Goal: Information Seeking & Learning: Learn about a topic

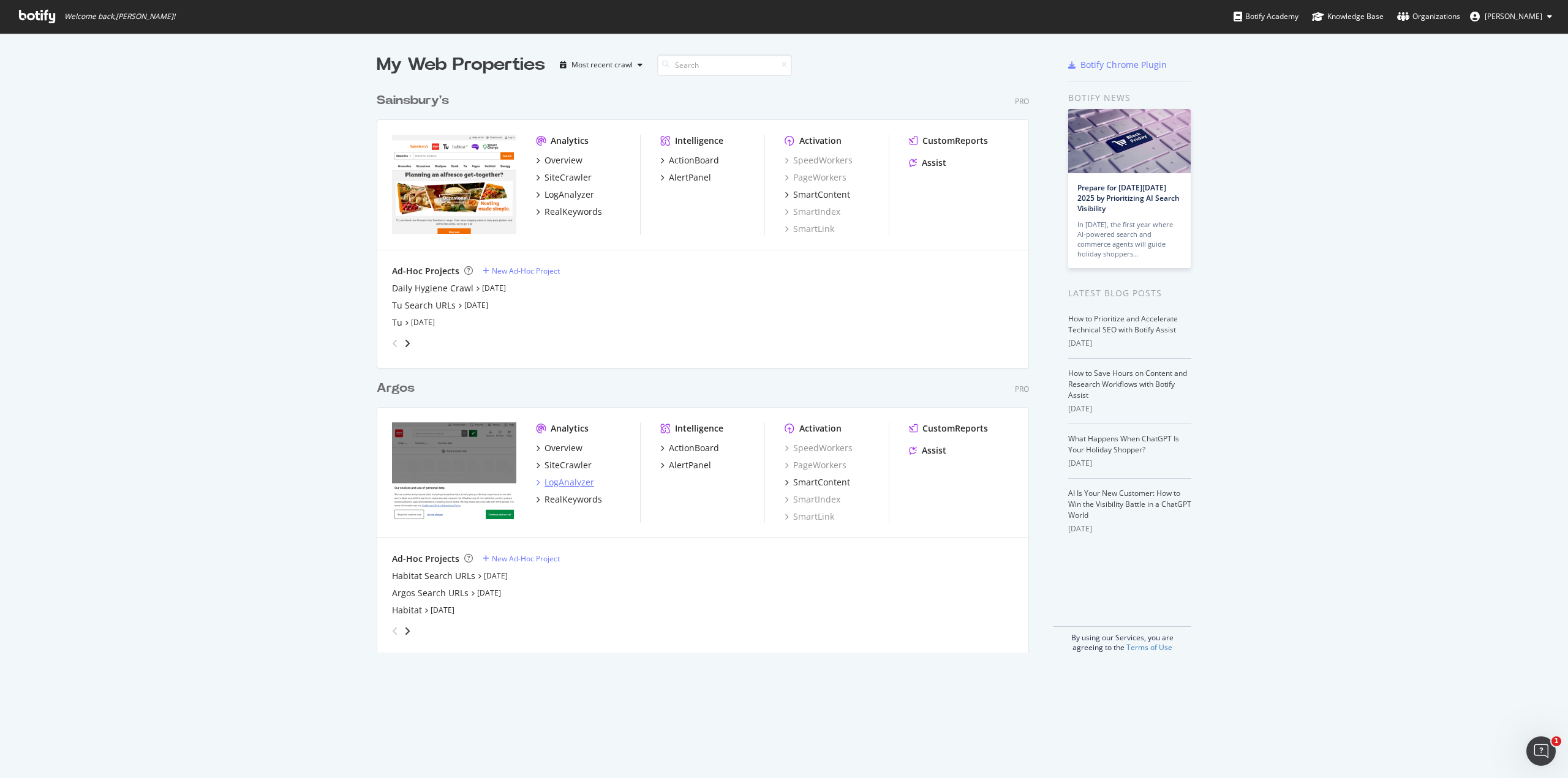
click at [575, 484] on div "LogAnalyzer" at bounding box center [569, 482] width 49 height 12
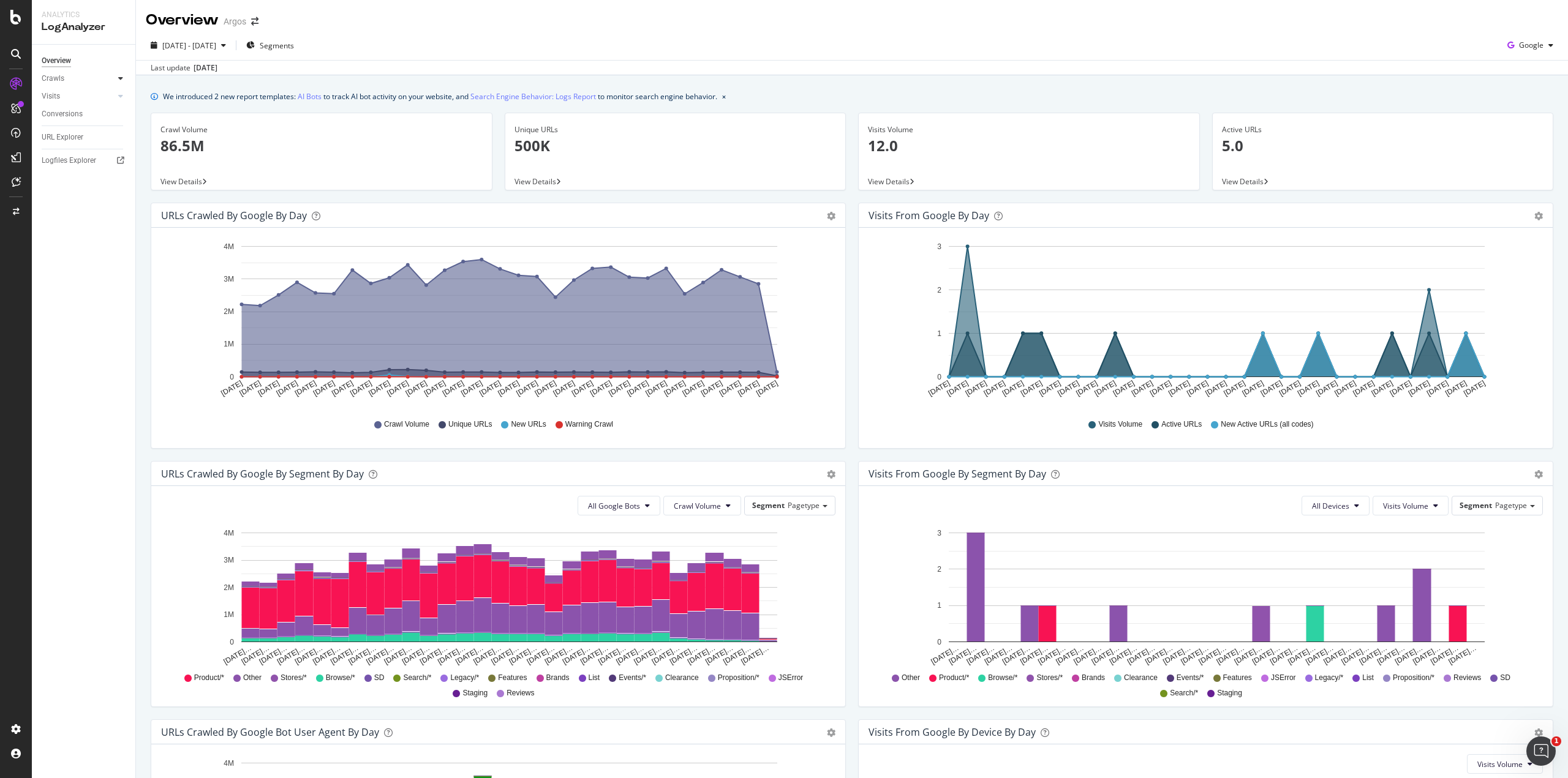
click at [124, 79] on div at bounding box center [120, 78] width 12 height 12
click at [74, 96] on div "Daily Distribution" at bounding box center [75, 96] width 57 height 13
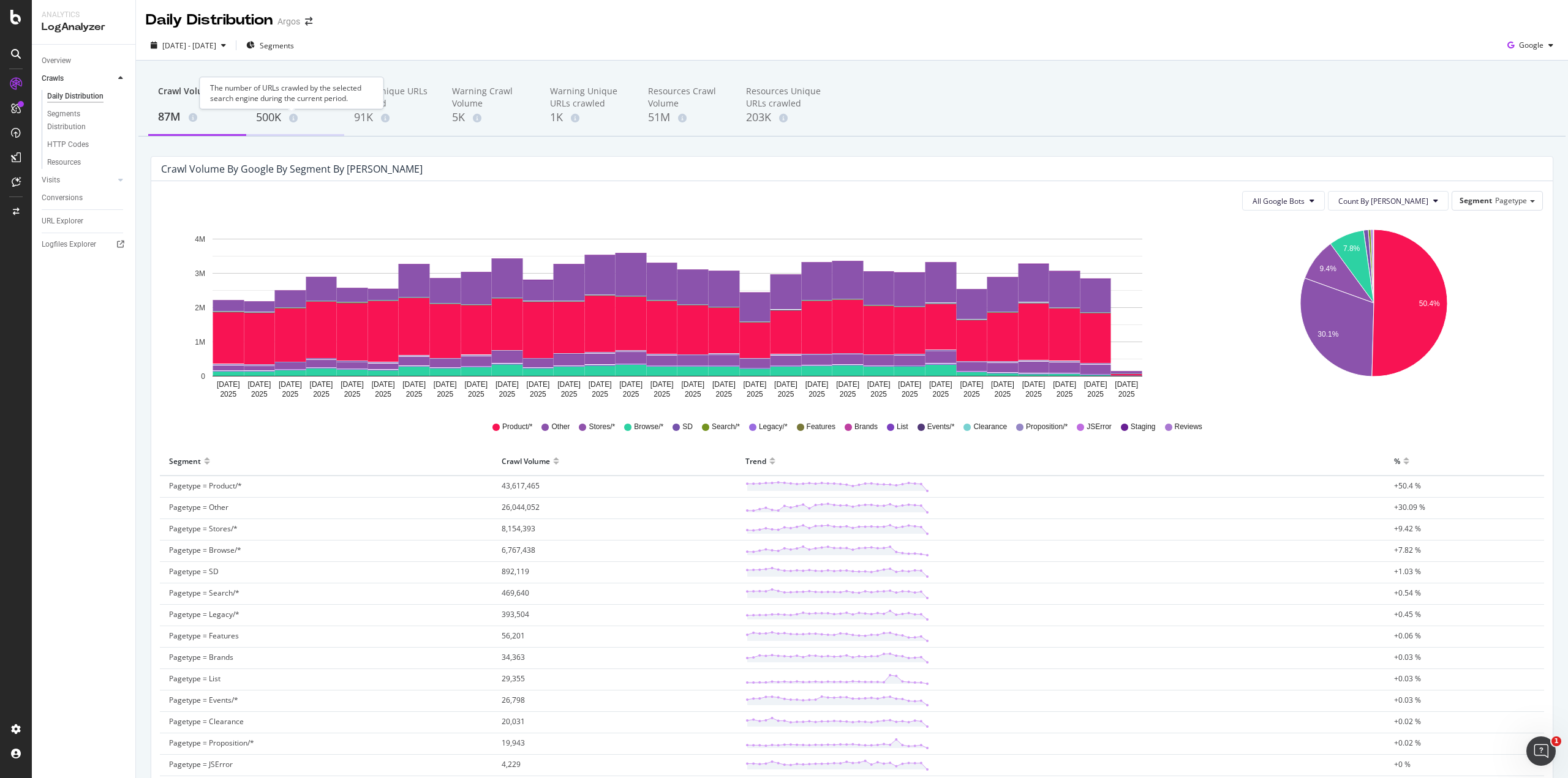
click at [254, 111] on div "Unique URLs crawled 500K" at bounding box center [295, 105] width 98 height 61
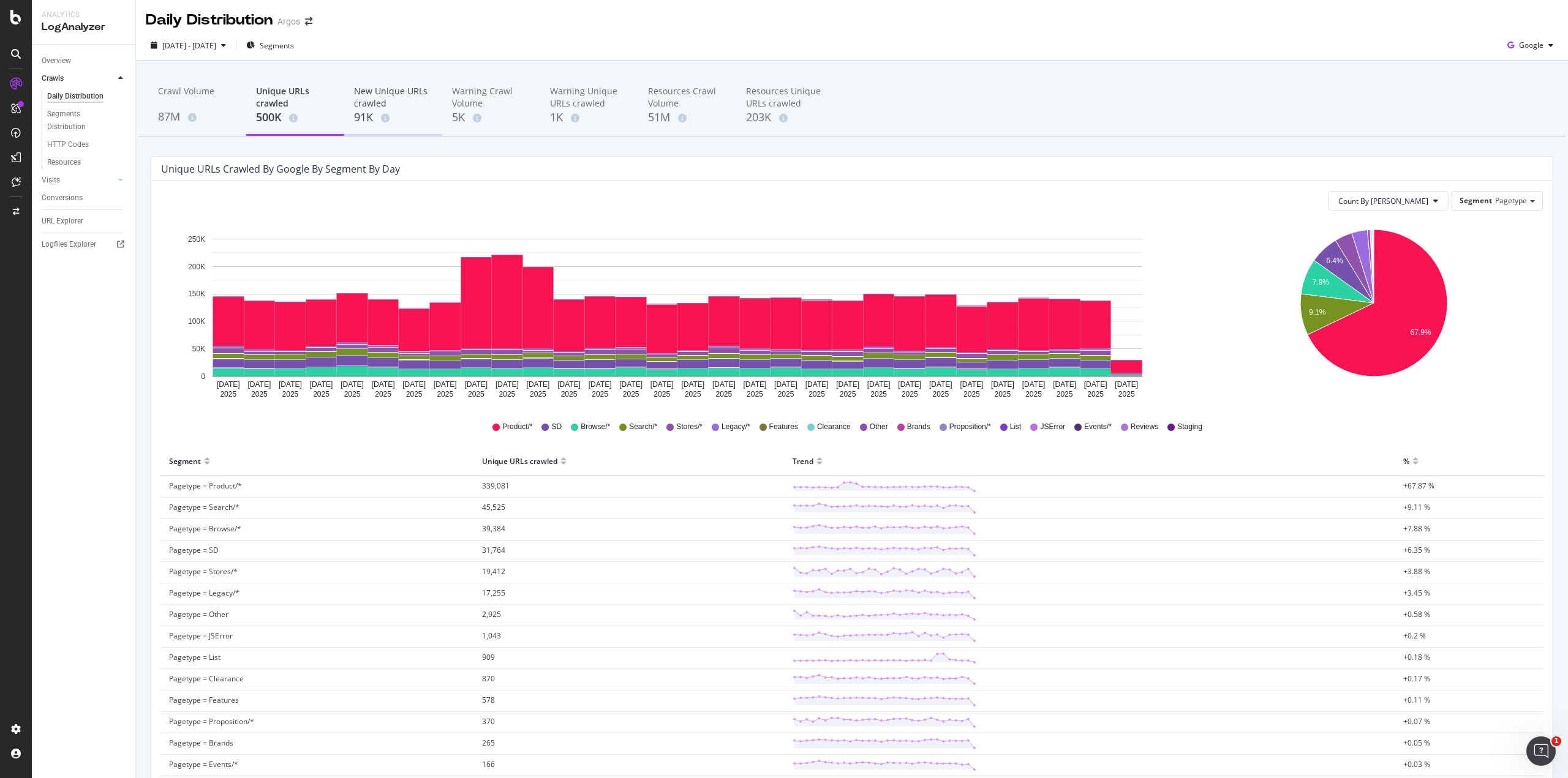
click at [391, 101] on div "New Unique URLs crawled" at bounding box center [393, 97] width 79 height 24
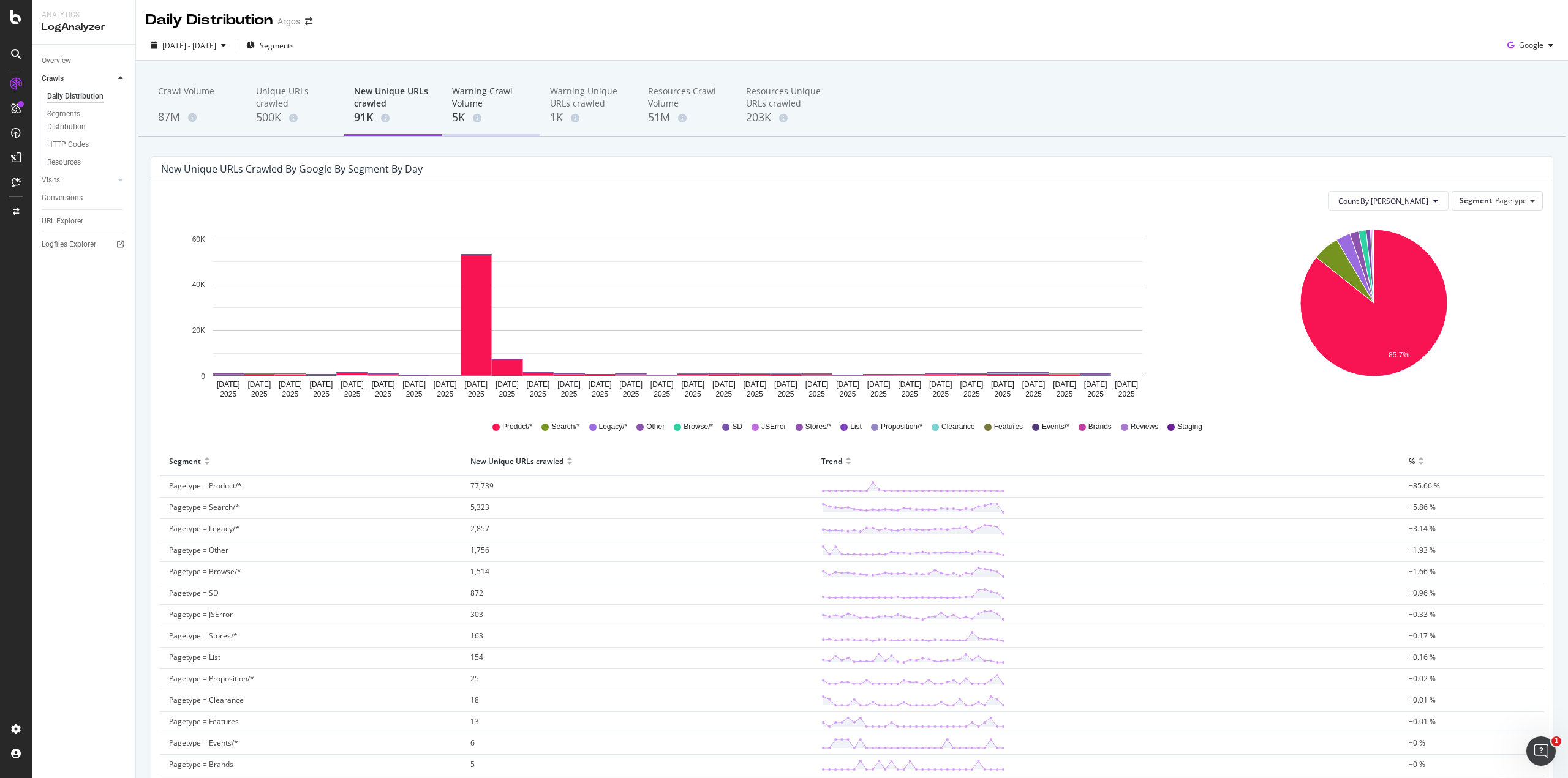
click at [488, 97] on div "Warning Crawl Volume" at bounding box center [491, 97] width 79 height 24
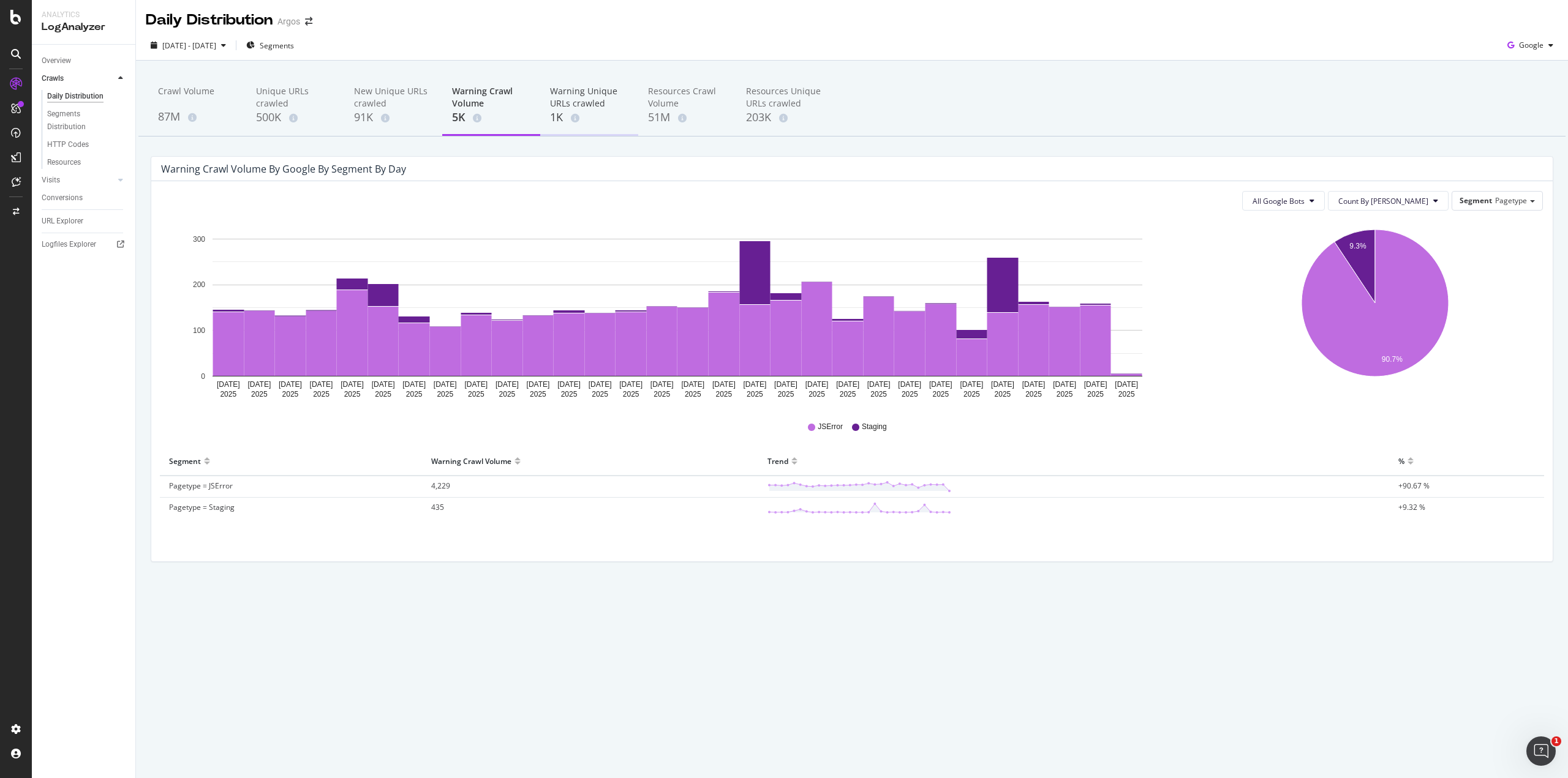
click at [573, 103] on div "Warning Unique URLs crawled" at bounding box center [589, 97] width 79 height 24
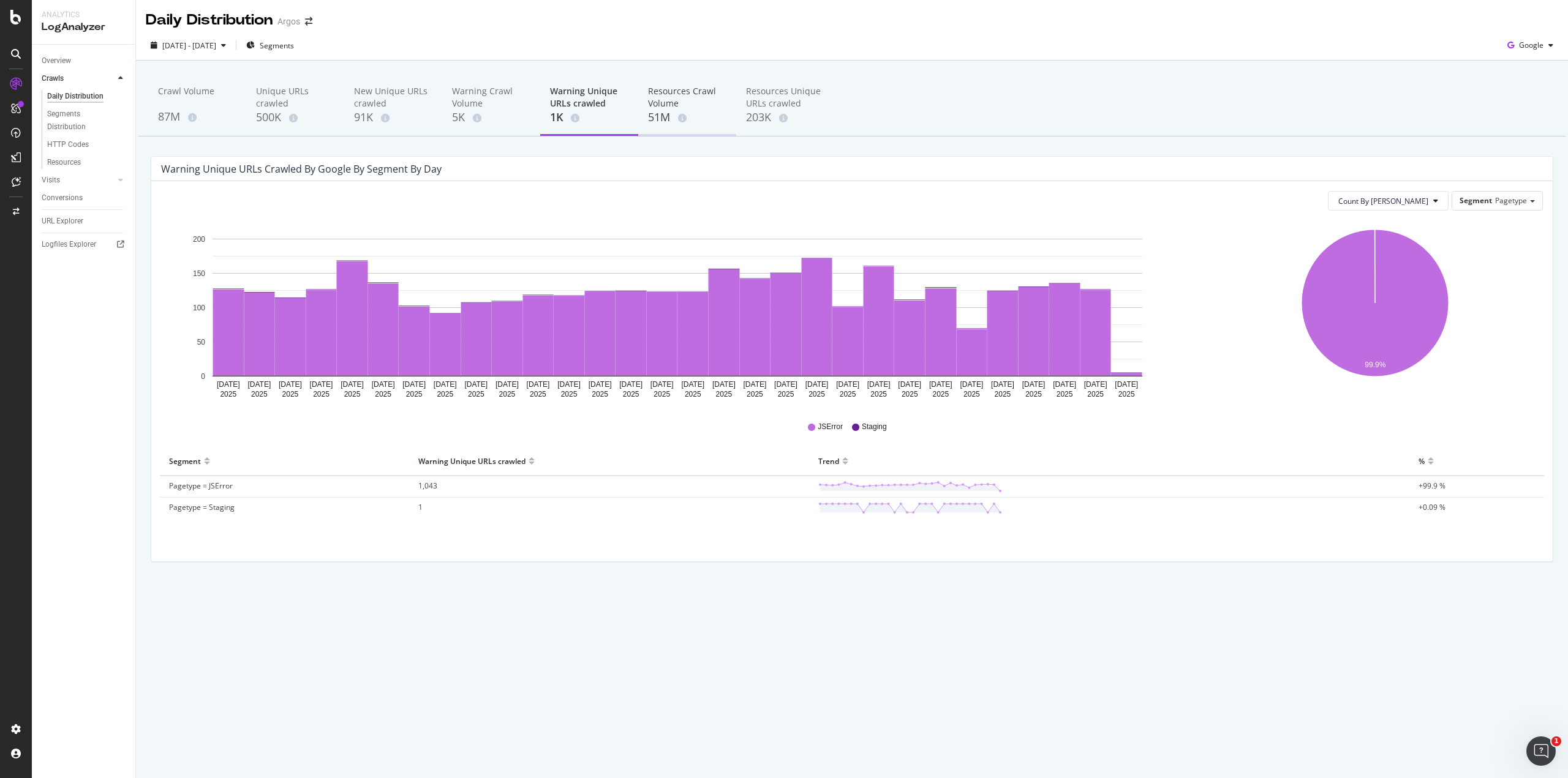
click at [703, 92] on div "Resources Crawl Volume" at bounding box center [687, 97] width 79 height 24
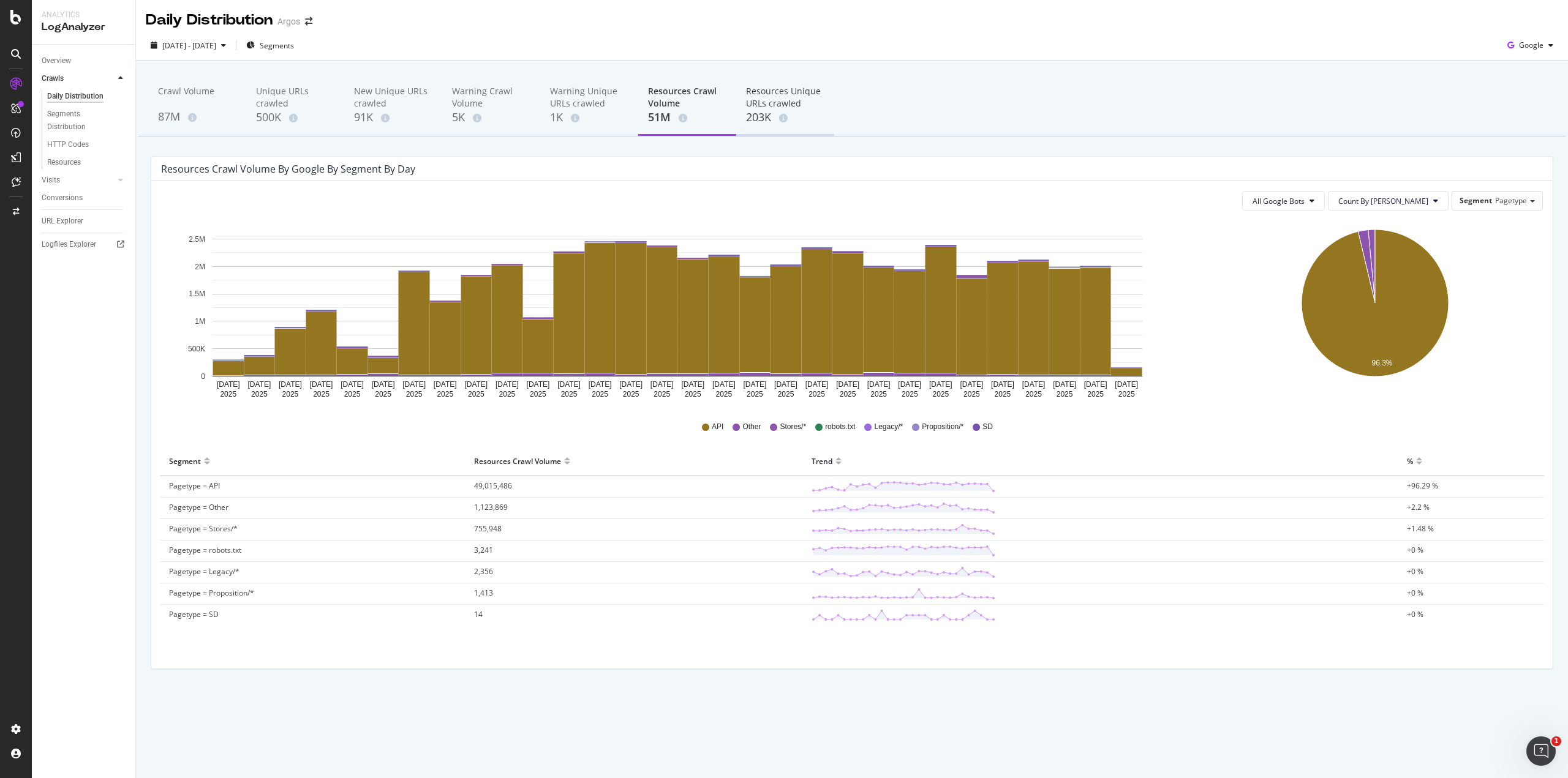
click at [783, 100] on div "Resources Unique URLs crawled" at bounding box center [784, 97] width 79 height 24
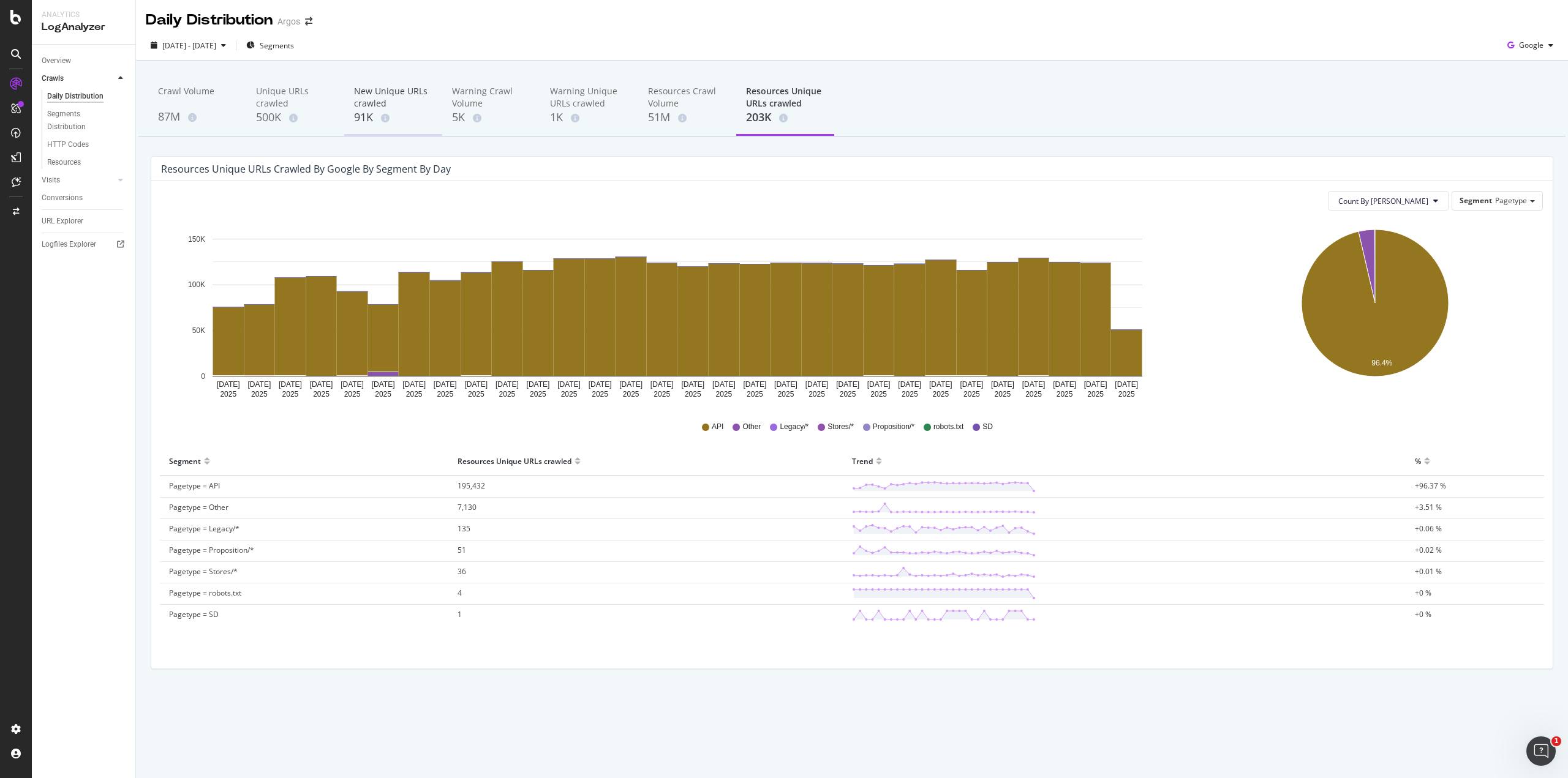
click at [404, 95] on div "New Unique URLs crawled" at bounding box center [393, 97] width 79 height 24
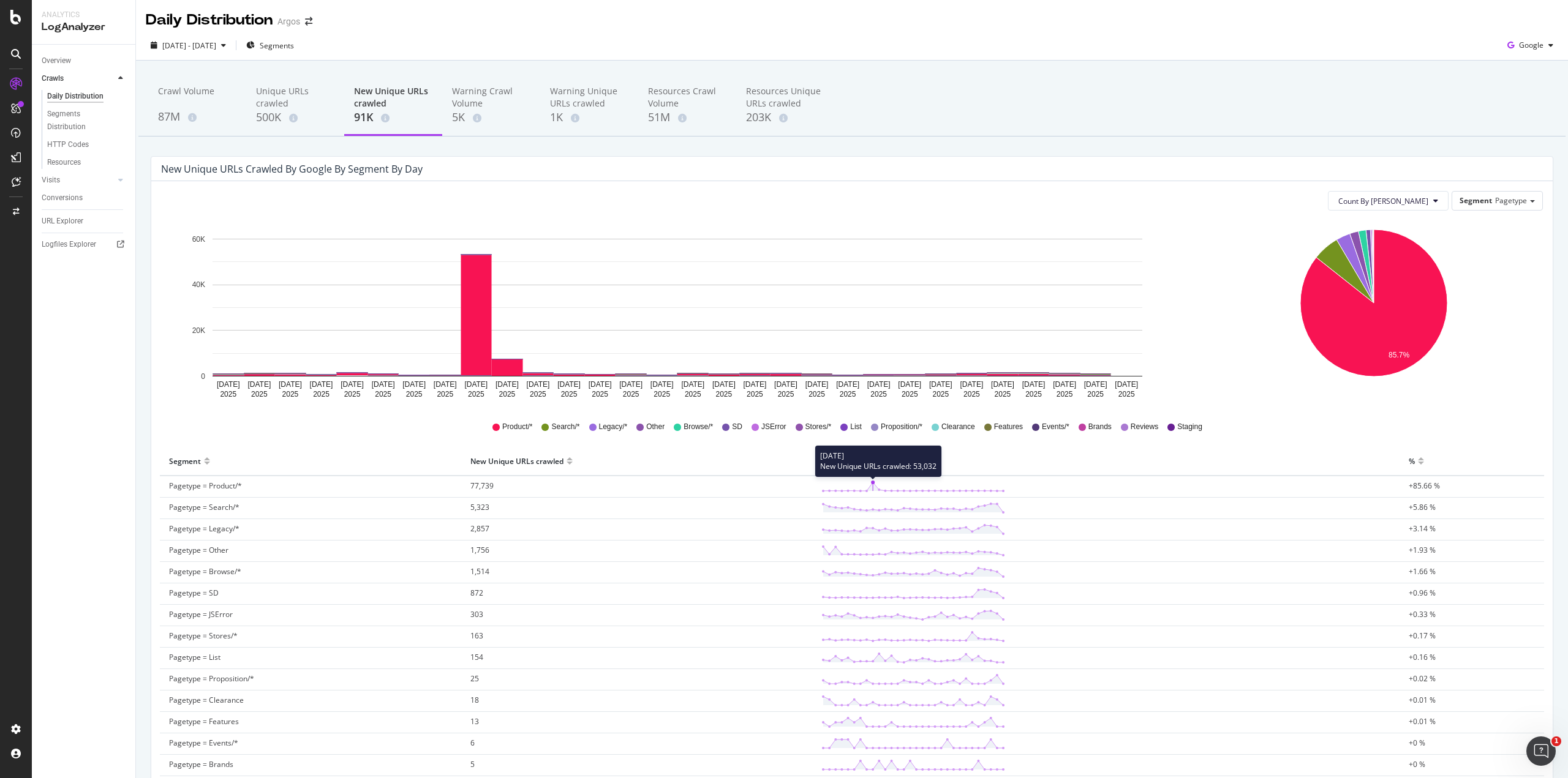
click at [870, 489] on polygon at bounding box center [913, 486] width 180 height 9
click at [472, 314] on rect "A chart." at bounding box center [476, 314] width 31 height 121
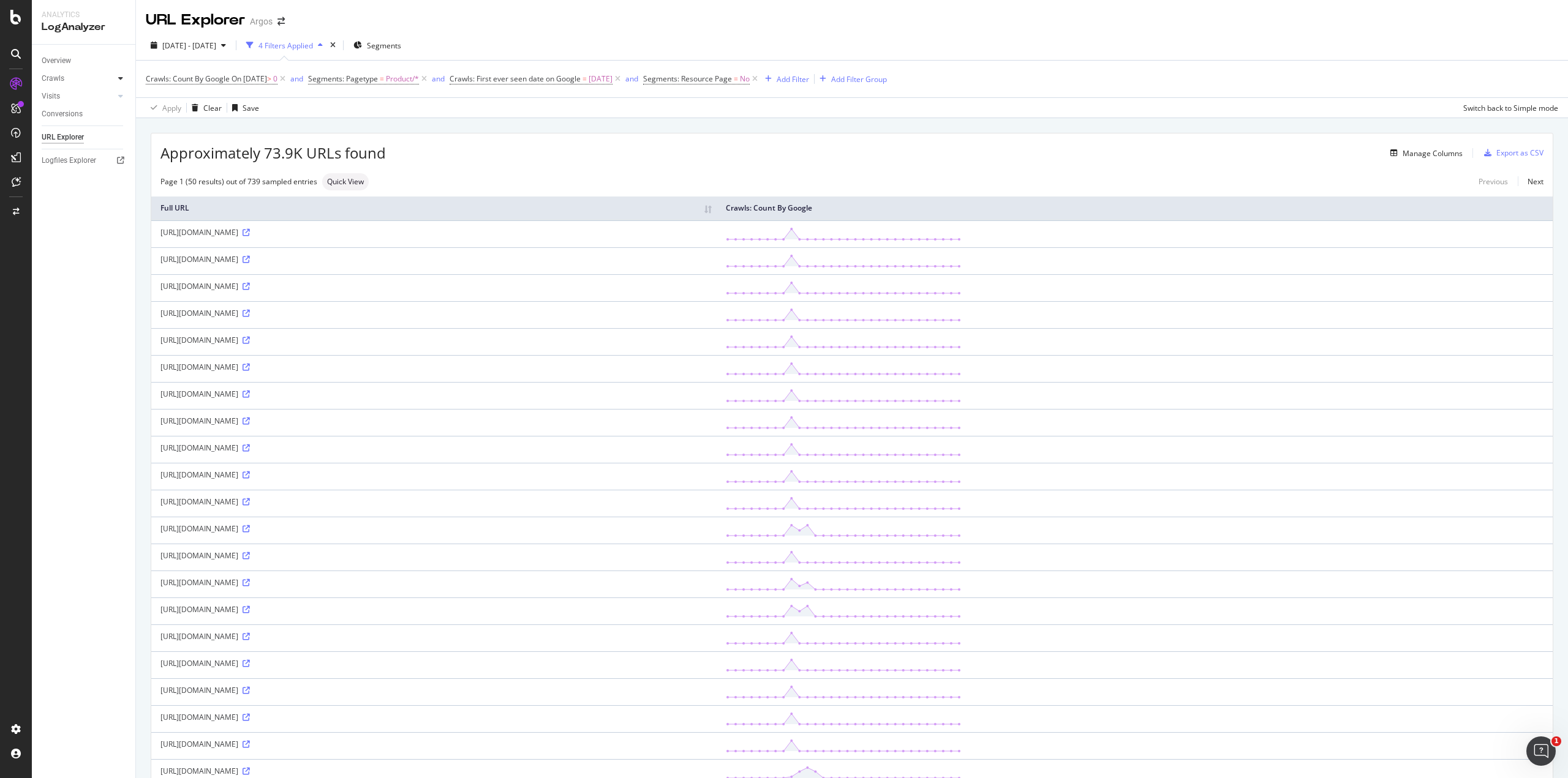
click at [114, 79] on div at bounding box center [120, 78] width 12 height 12
click at [76, 114] on div "Segments Distribution" at bounding box center [81, 121] width 68 height 26
